Goal: Task Accomplishment & Management: Use online tool/utility

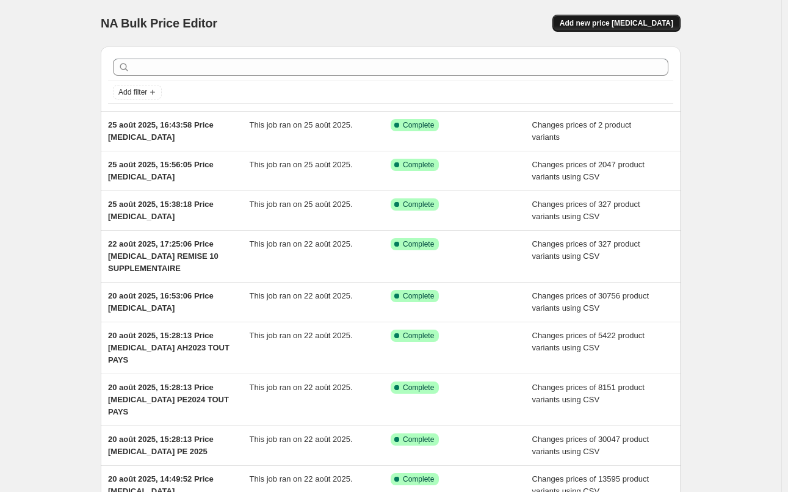
click at [647, 20] on span "Add new price [MEDICAL_DATA]" at bounding box center [617, 23] width 114 height 10
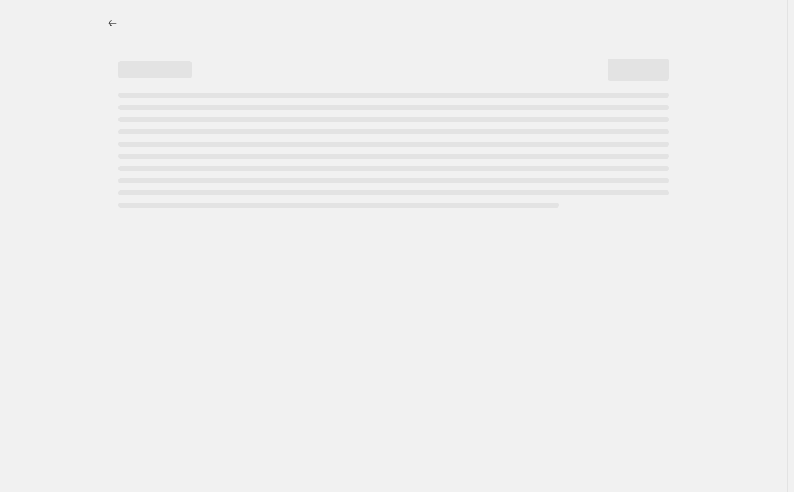
select select "percentage"
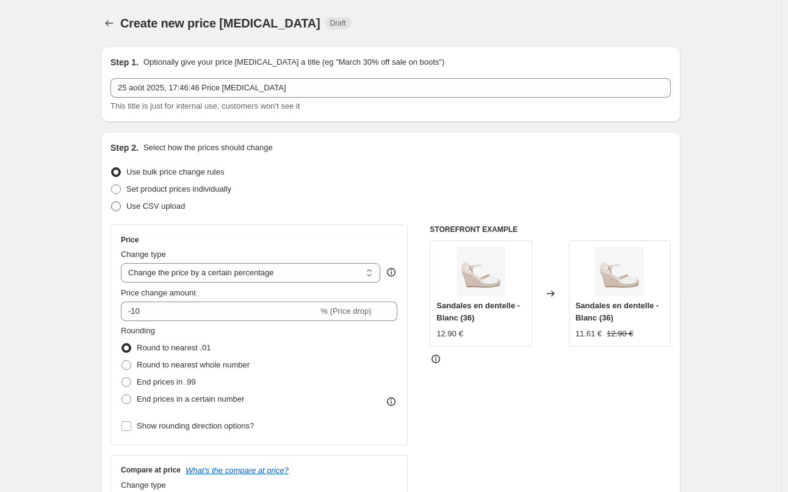
click at [120, 206] on span at bounding box center [116, 207] width 10 height 10
click at [112, 202] on input "Use CSV upload" at bounding box center [111, 202] width 1 height 1
radio input "true"
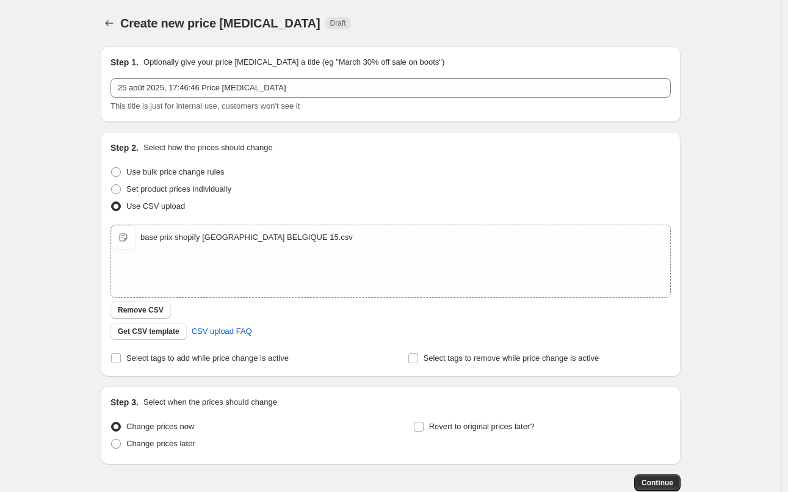
scroll to position [61, 0]
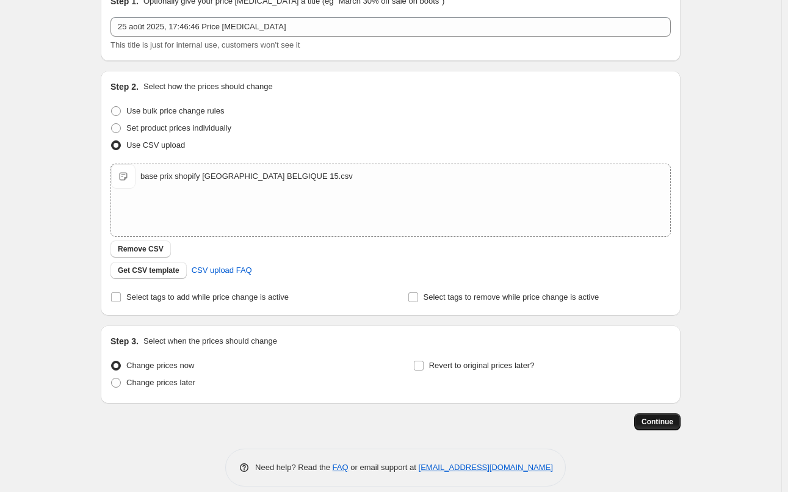
click at [661, 420] on span "Continue" at bounding box center [658, 422] width 32 height 10
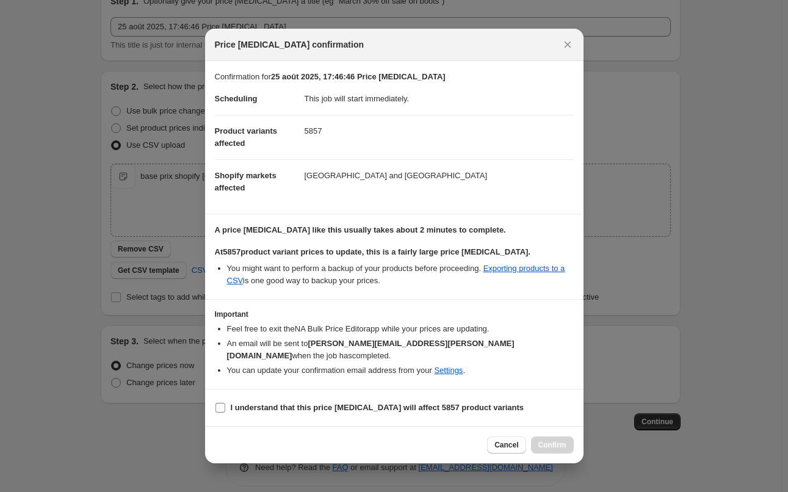
click at [223, 403] on input "I understand that this price [MEDICAL_DATA] will affect 5857 product variants" at bounding box center [221, 408] width 10 height 10
checkbox input "true"
click at [562, 441] on span "Confirm" at bounding box center [553, 445] width 28 height 10
